Goal: Download file/media

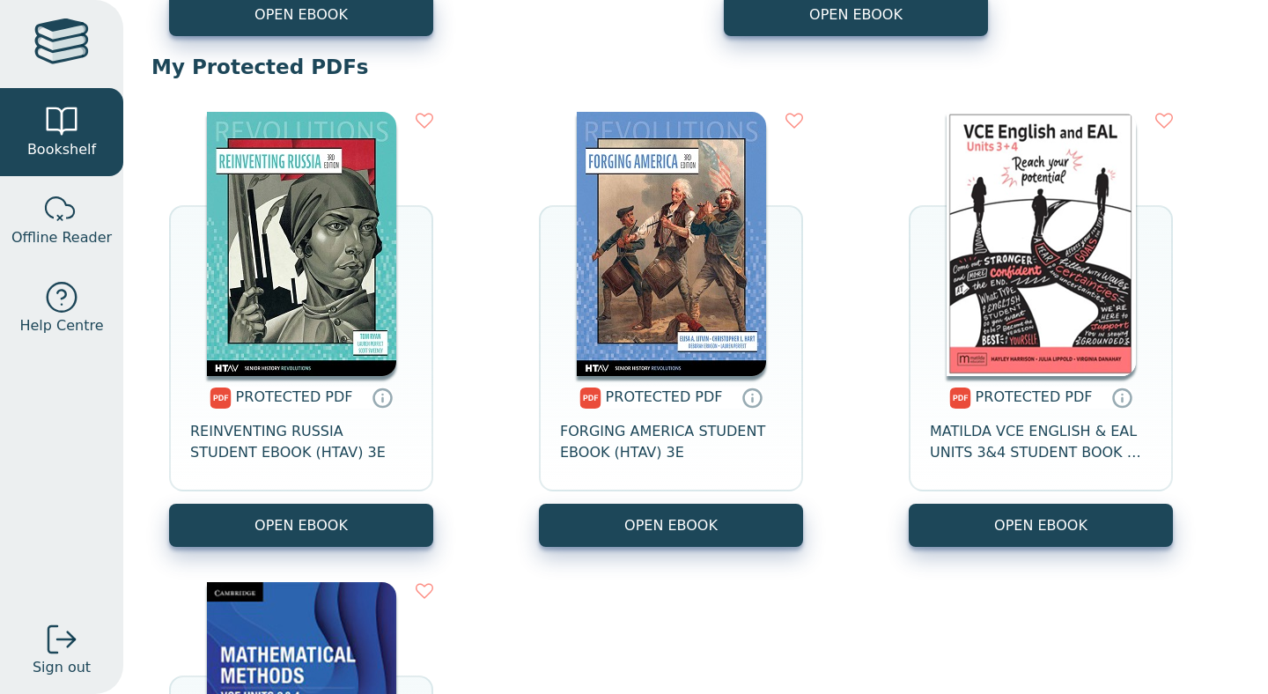
scroll to position [645, 0]
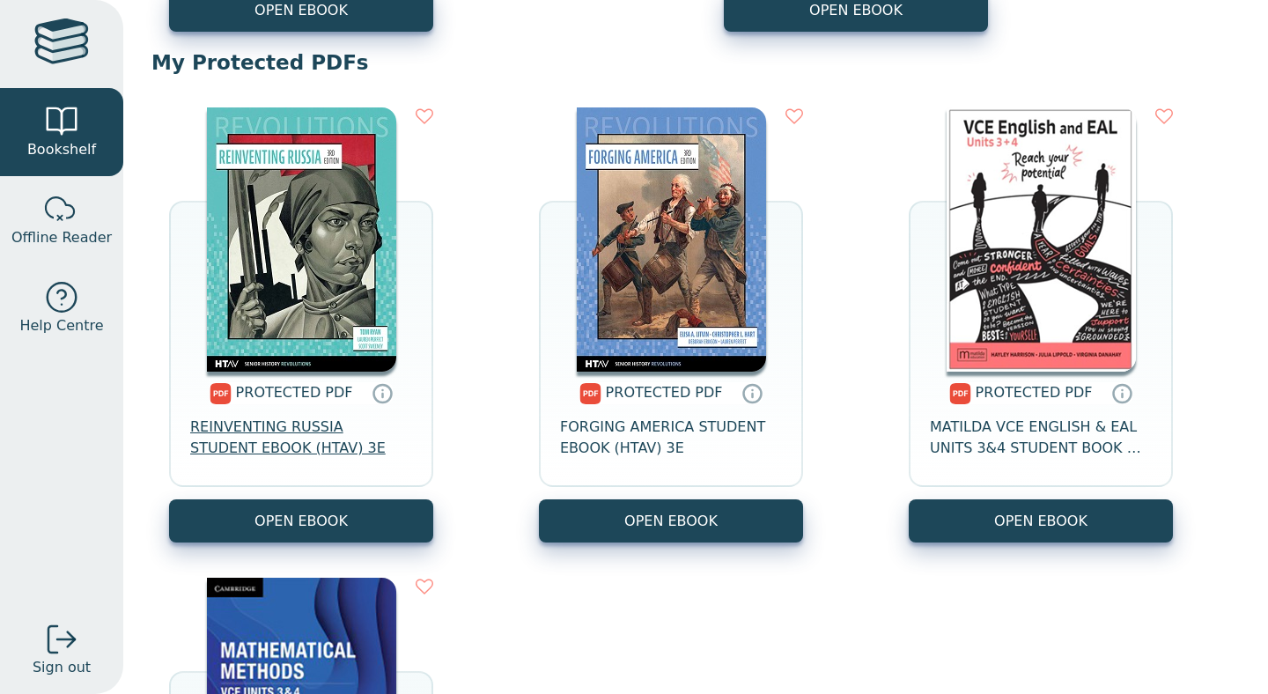
click at [329, 432] on span "REINVENTING RUSSIA STUDENT EBOOK (HTAV) 3E" at bounding box center [301, 438] width 222 height 42
click at [373, 394] on icon at bounding box center [383, 394] width 26 height 26
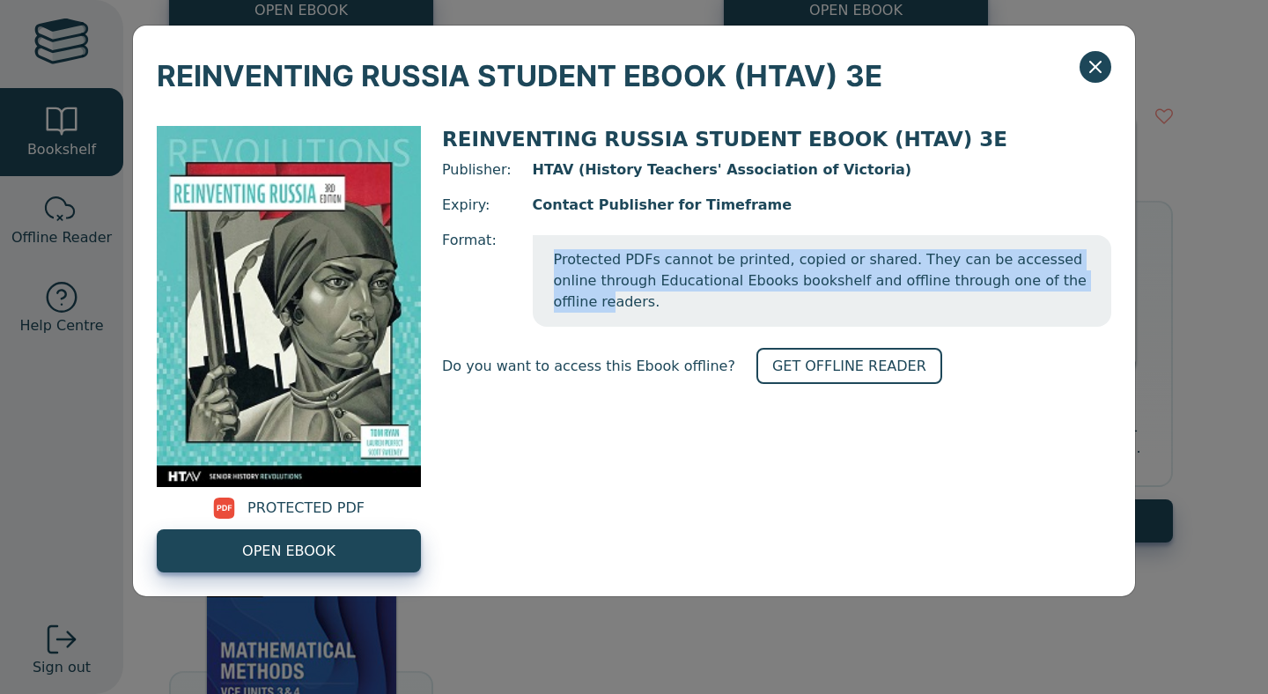
drag, startPoint x: 553, startPoint y: 260, endPoint x: 1048, endPoint y: 285, distance: 495.7
click at [1048, 285] on span "Protected PDFs cannot be printed, copied or shared. They can be accessed online…" at bounding box center [822, 281] width 579 height 92
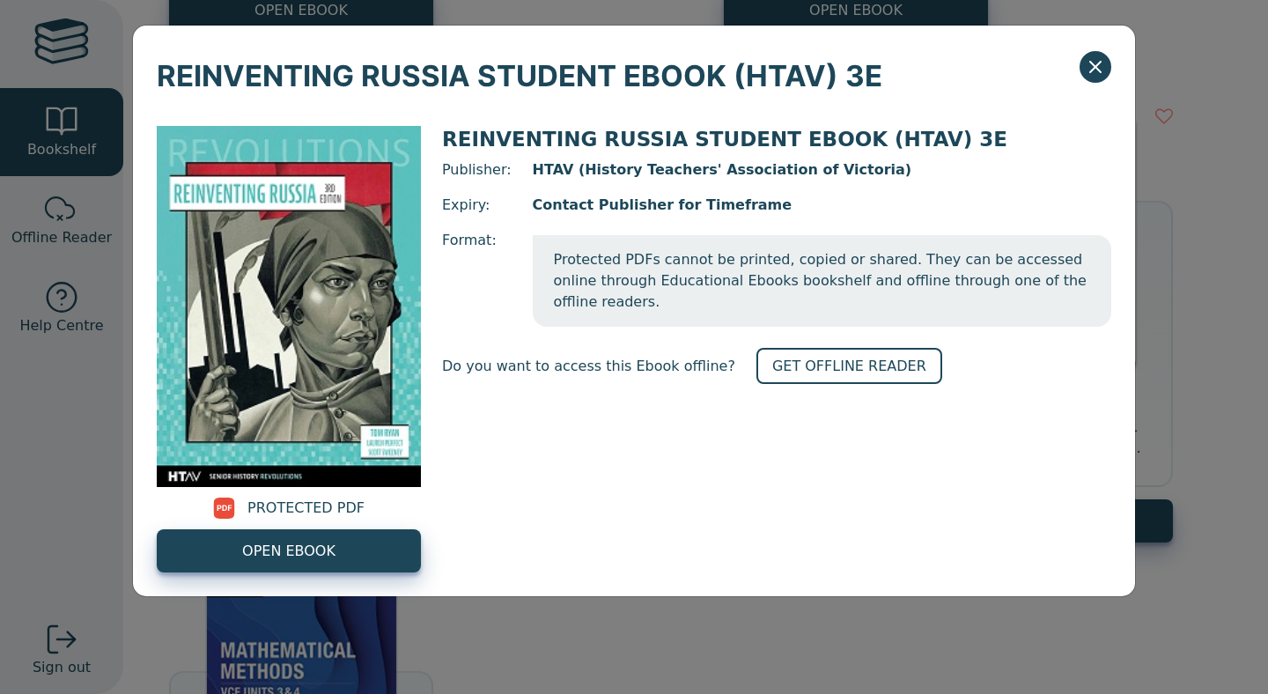
click at [1063, 285] on span "Protected PDFs cannot be printed, copied or shared. They can be accessed online…" at bounding box center [822, 281] width 579 height 92
click at [864, 348] on link "GET OFFLINE READER" at bounding box center [850, 366] width 186 height 36
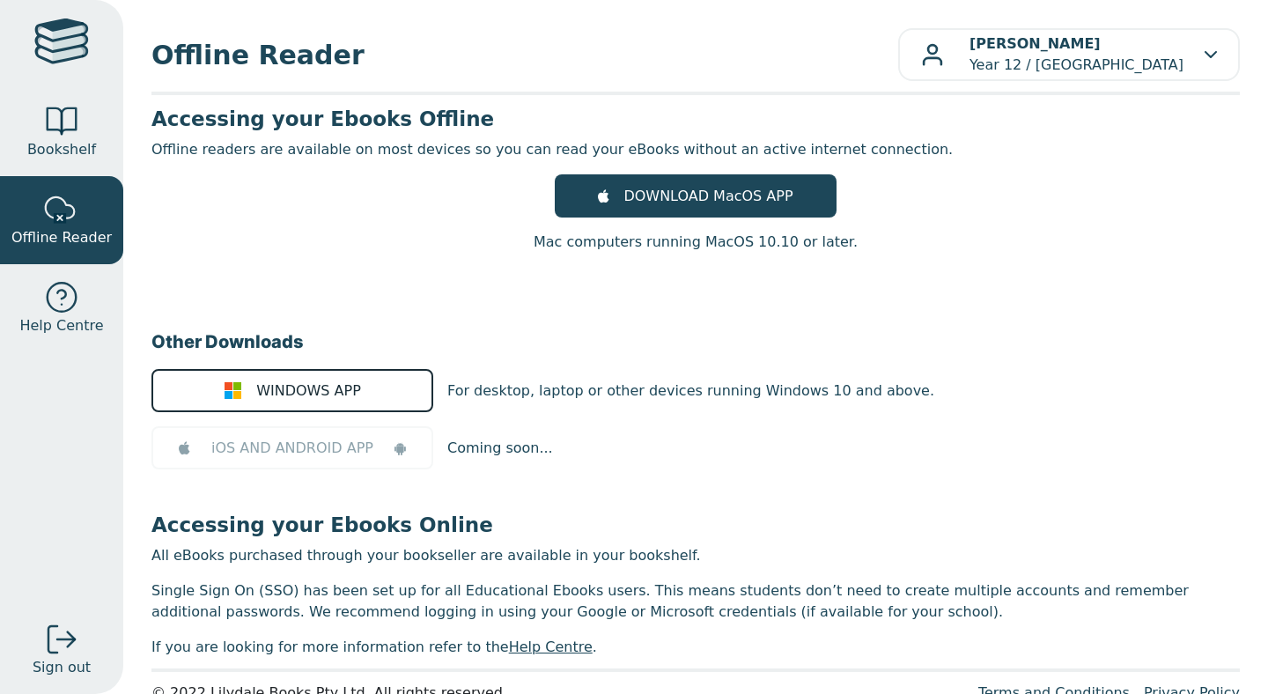
click at [330, 385] on span "WINDOWS APP" at bounding box center [308, 391] width 105 height 21
click at [928, 218] on div "DOWNLOAD MacOS APP Mac computers running MacOS 10.10 or later." at bounding box center [696, 213] width 1089 height 78
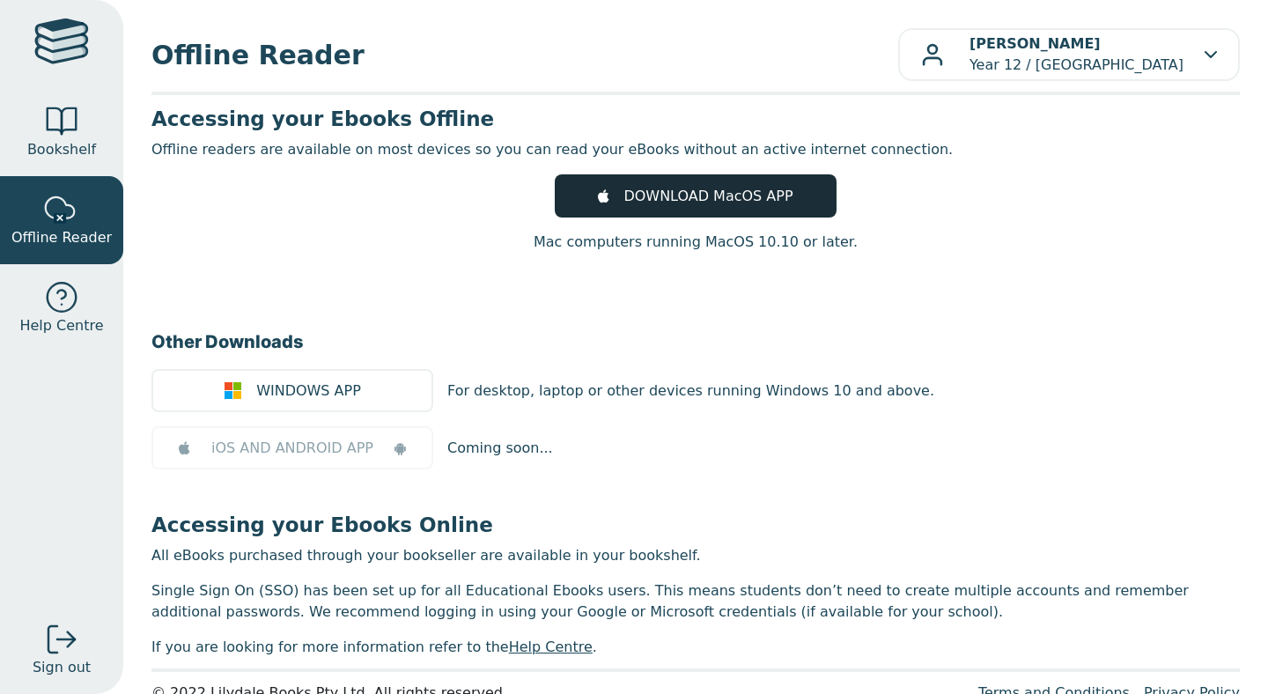
click at [781, 195] on span "DOWNLOAD MacOS APP" at bounding box center [708, 196] width 169 height 21
